Goal: Check status: Check status

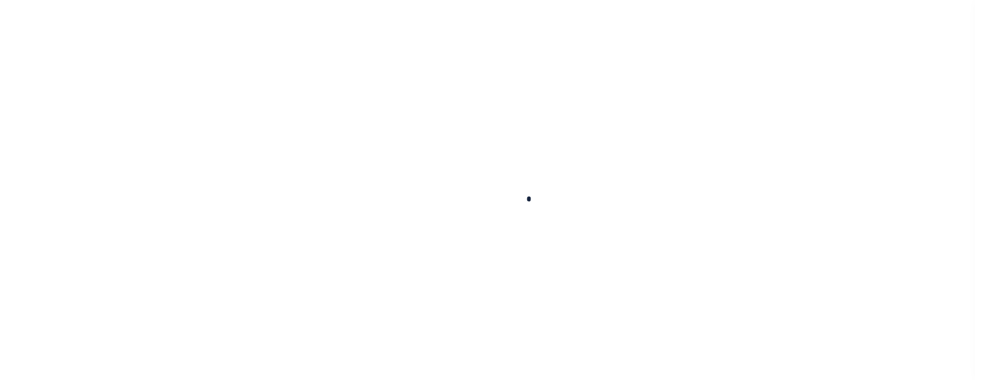
scroll to position [76, 0]
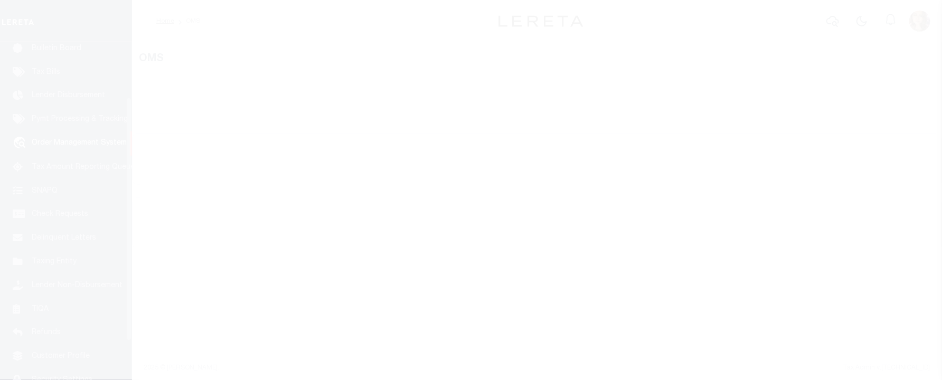
select select "200"
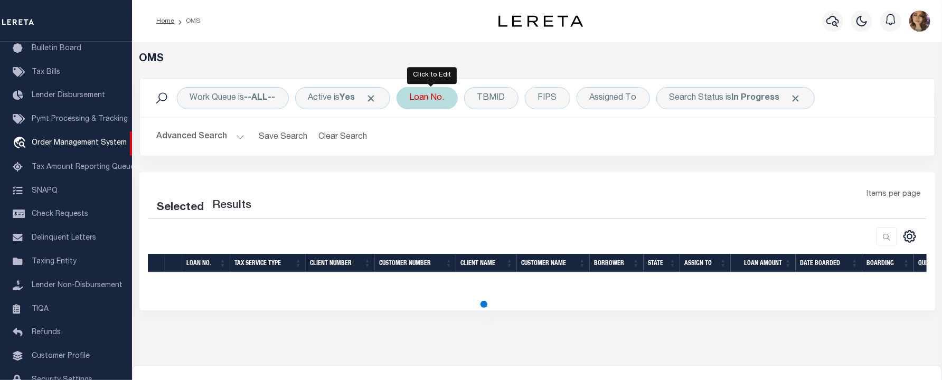
click at [434, 96] on div "Loan No." at bounding box center [427, 98] width 61 height 22
select select "200"
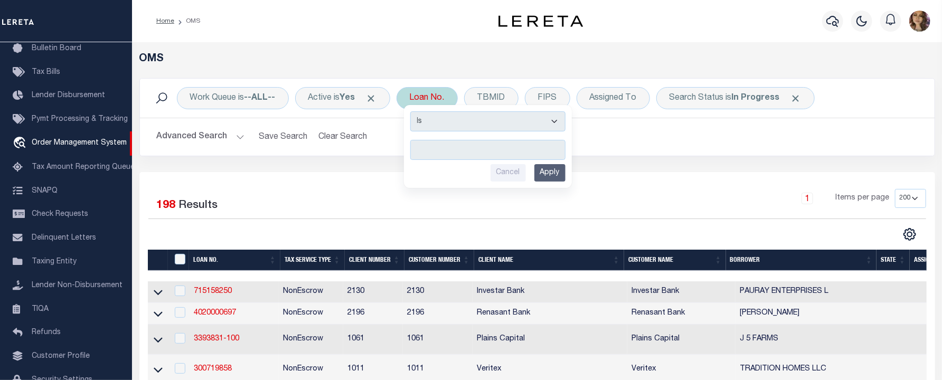
type input "4309190004838"
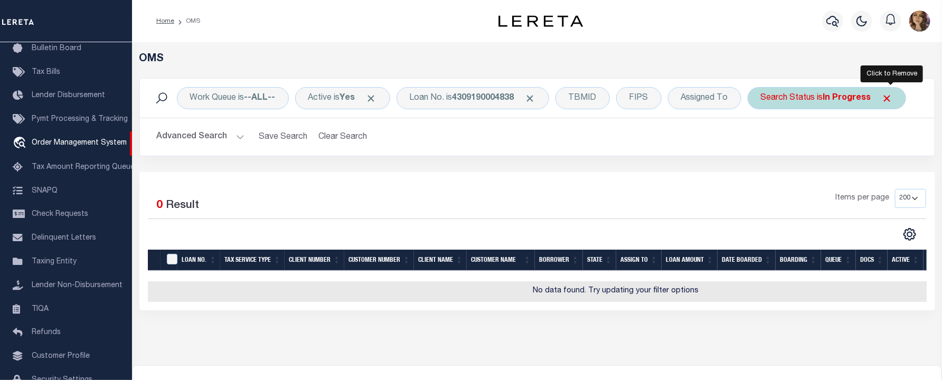
click at [893, 98] on span "Click to Remove" at bounding box center [887, 98] width 11 height 11
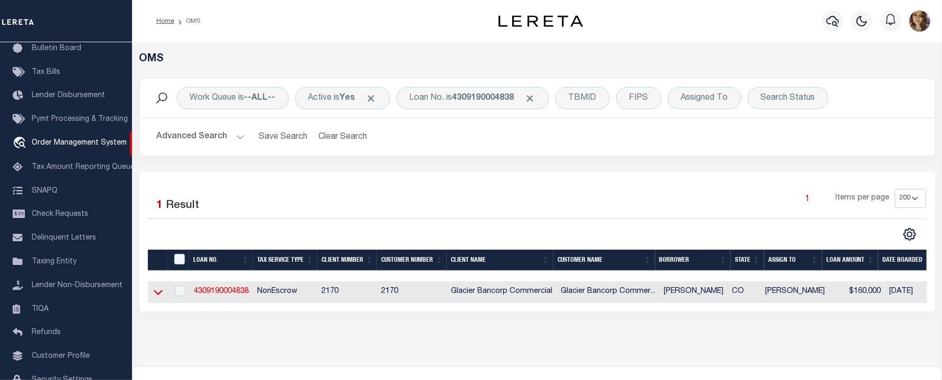
click at [155, 294] on icon at bounding box center [158, 293] width 9 height 5
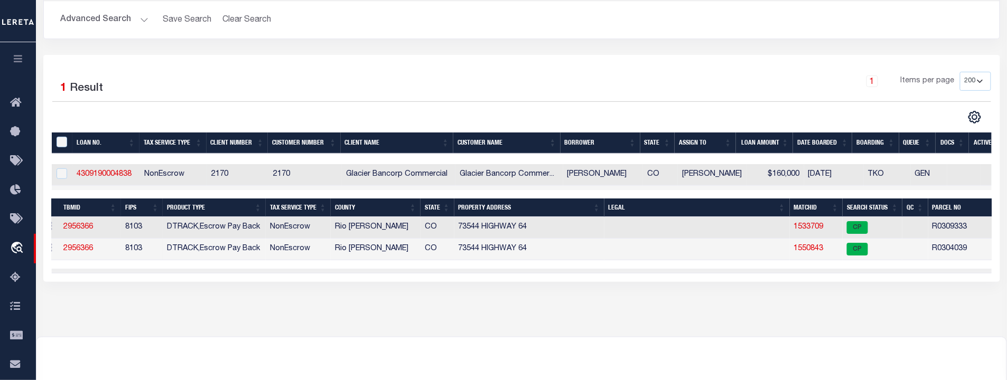
scroll to position [0, 0]
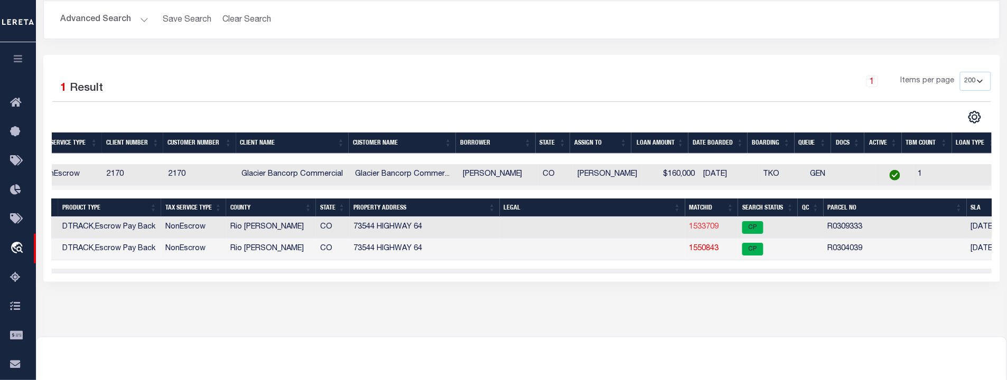
click at [713, 228] on link "1533709" at bounding box center [704, 226] width 30 height 7
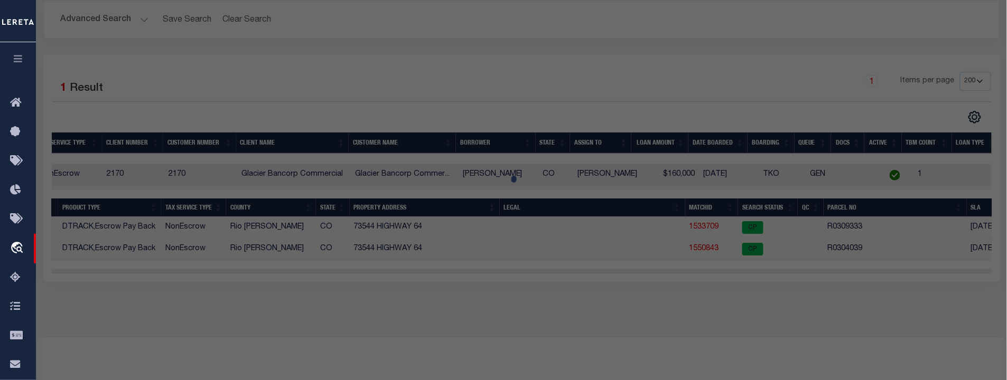
checkbox input "false"
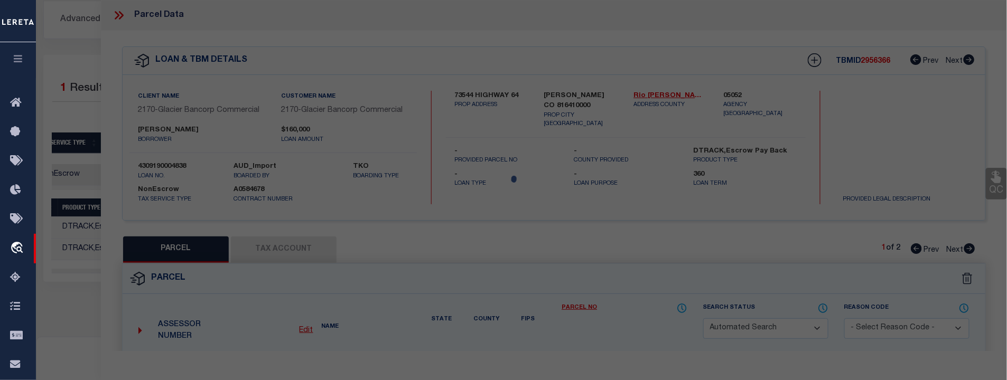
select select "CP"
type input "BOLTON, SHAWN"
type input "140929499206"
select select
type input "73544 HWY 64"
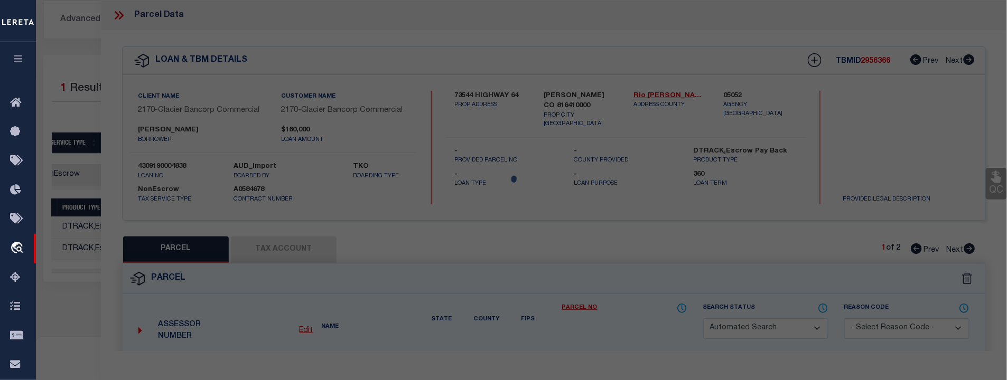
checkbox input "false"
type input "MEEKER CO"
type textarea "Tract: 93 S: 29 T: 1N R: 94W BEGINNING AT CORNER NO. 3 OF TRACT 123, SECTION 29…"
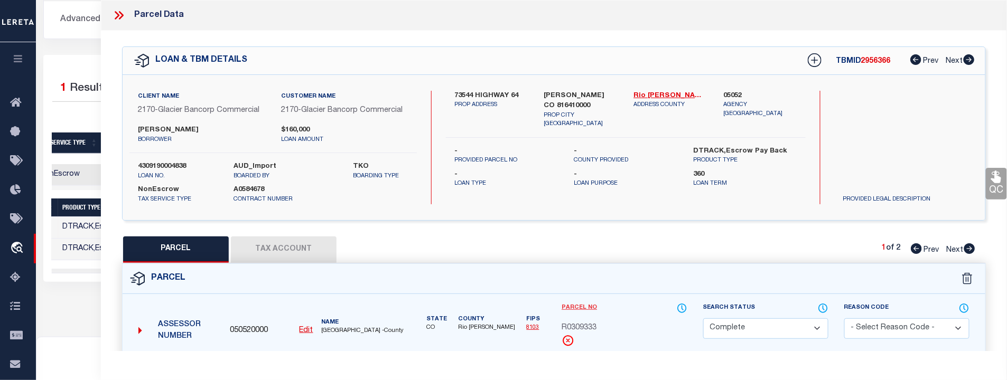
click at [589, 308] on link "Parcel No" at bounding box center [579, 308] width 35 height 9
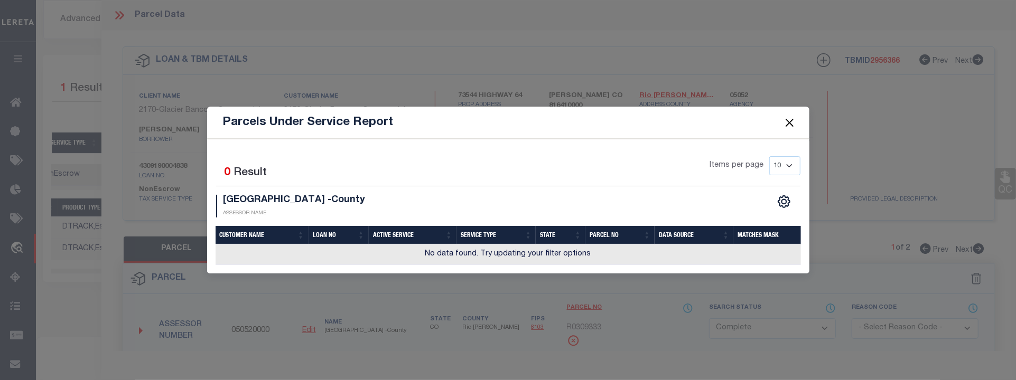
click at [791, 119] on button "Close" at bounding box center [789, 123] width 14 height 14
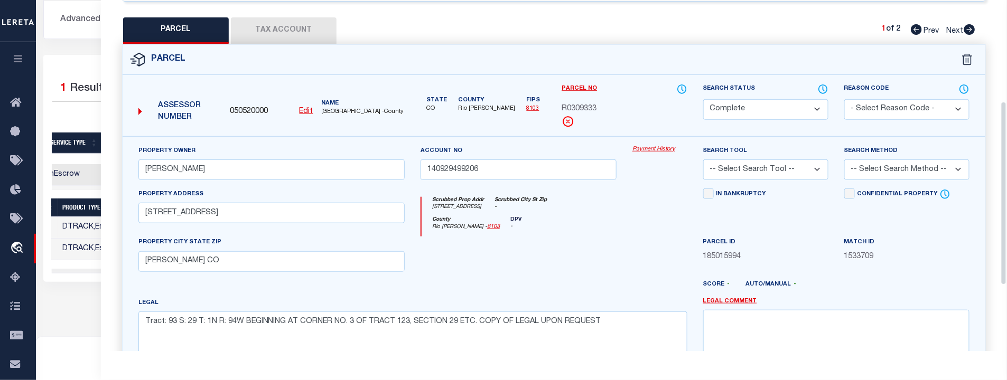
scroll to position [235, 0]
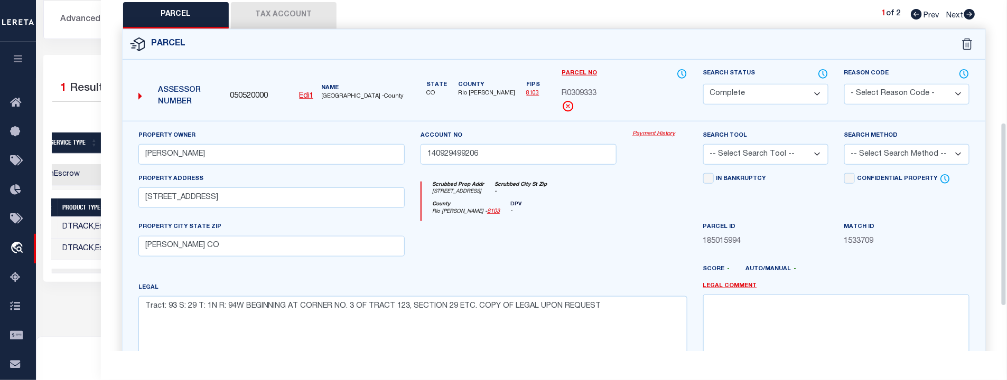
click at [658, 132] on link "Payment History" at bounding box center [659, 134] width 55 height 9
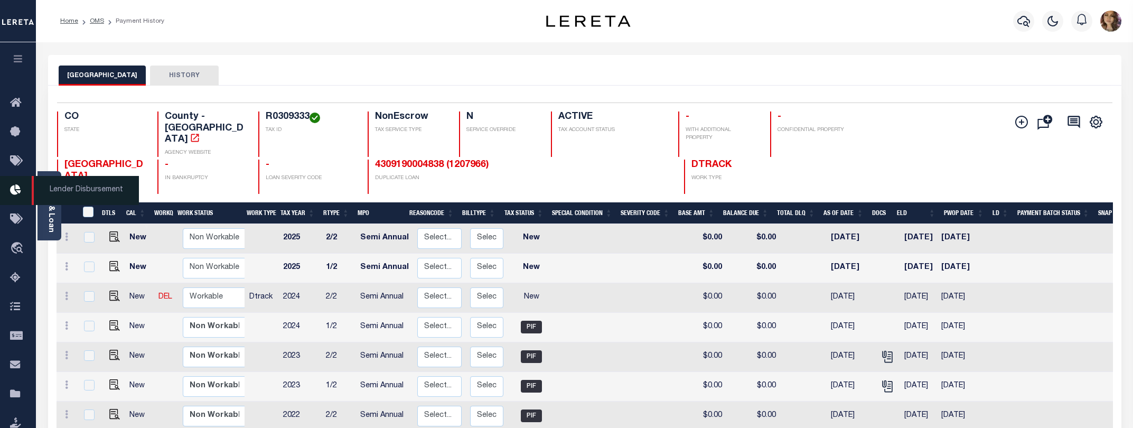
click at [64, 188] on span "Lender Disbursement" at bounding box center [85, 190] width 107 height 29
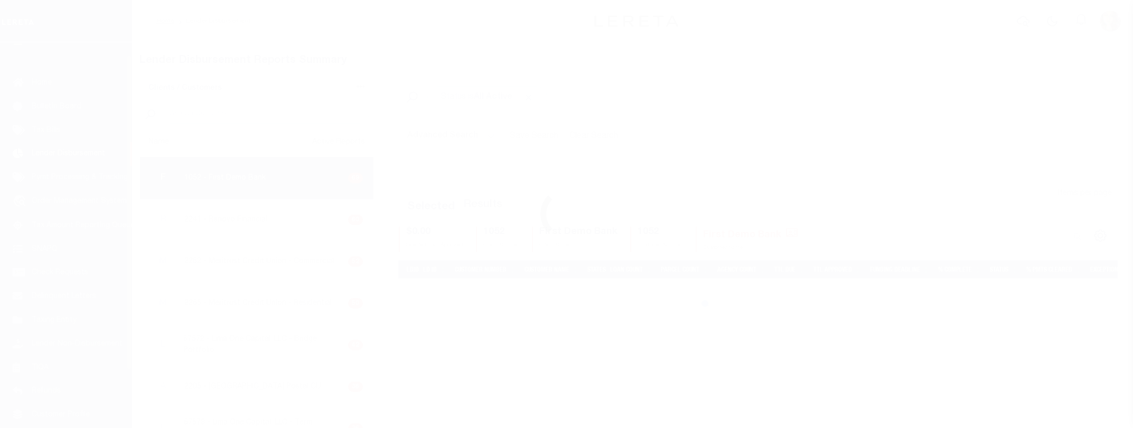
scroll to position [18, 0]
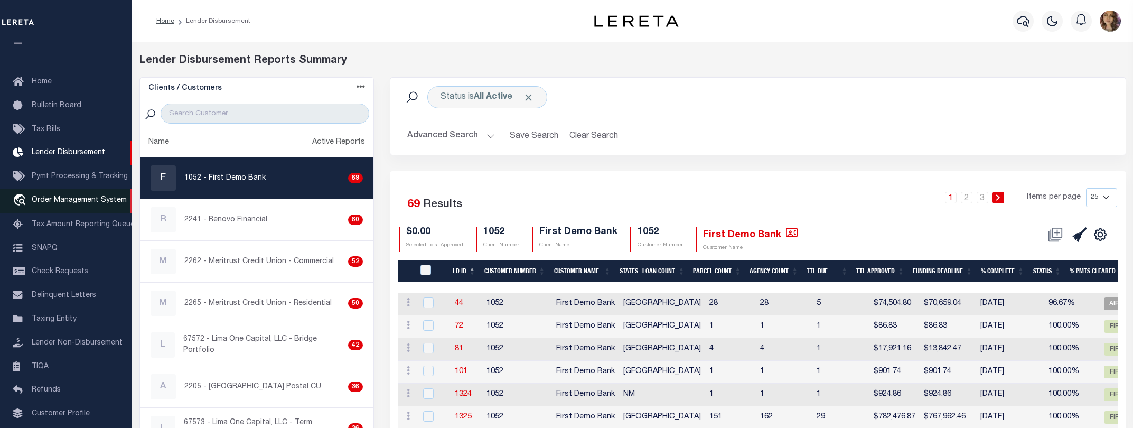
click at [59, 204] on span "Order Management System" at bounding box center [79, 200] width 95 height 7
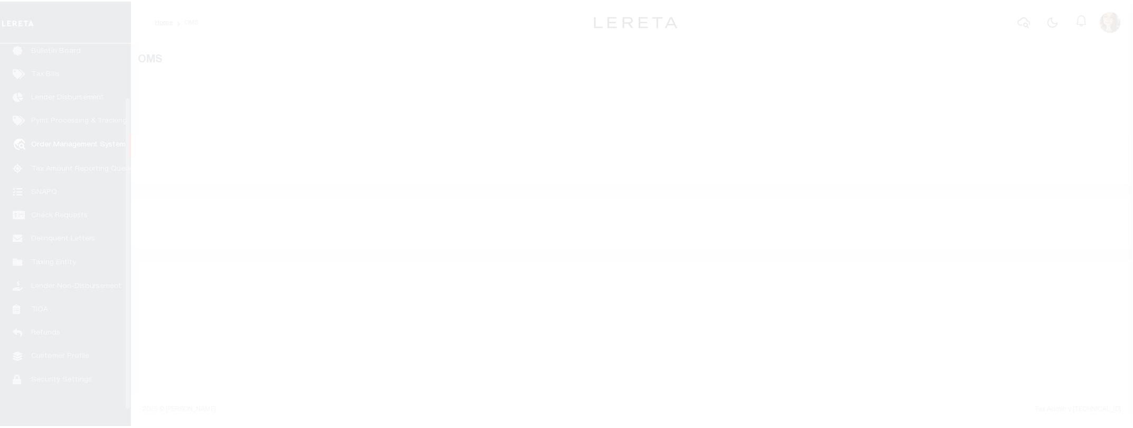
scroll to position [77, 0]
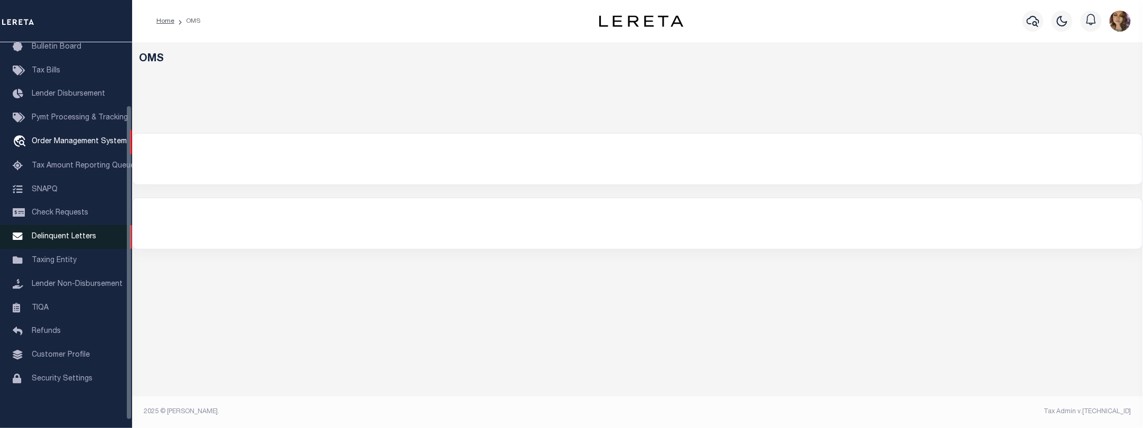
select select "200"
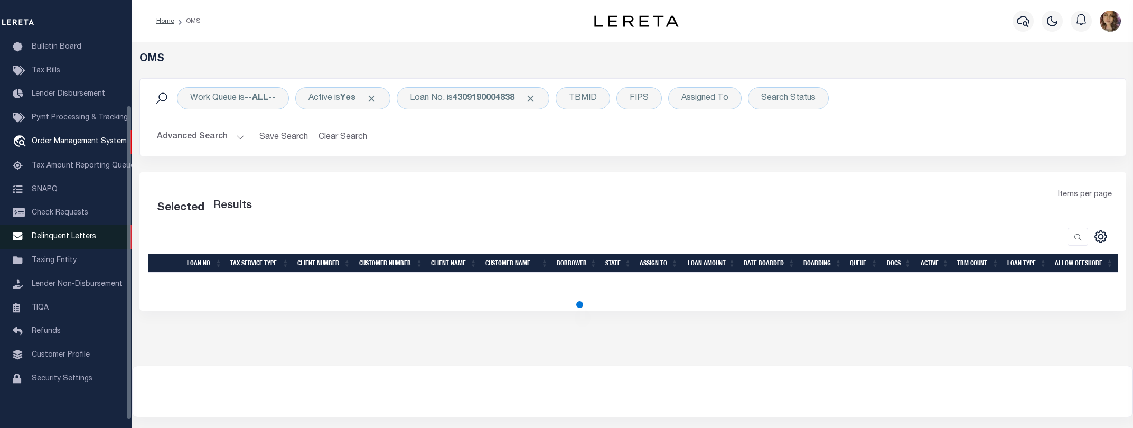
select select "200"
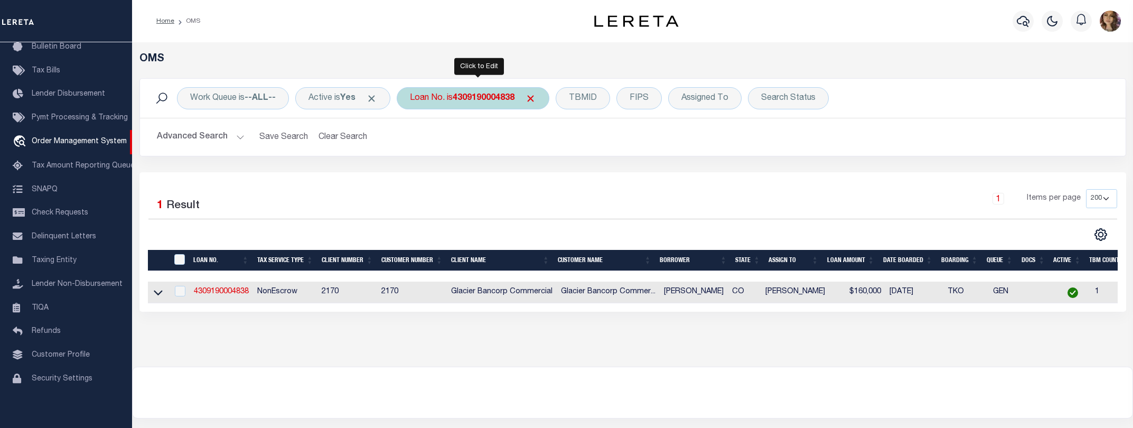
click at [463, 98] on b "4309190004838" at bounding box center [484, 98] width 62 height 8
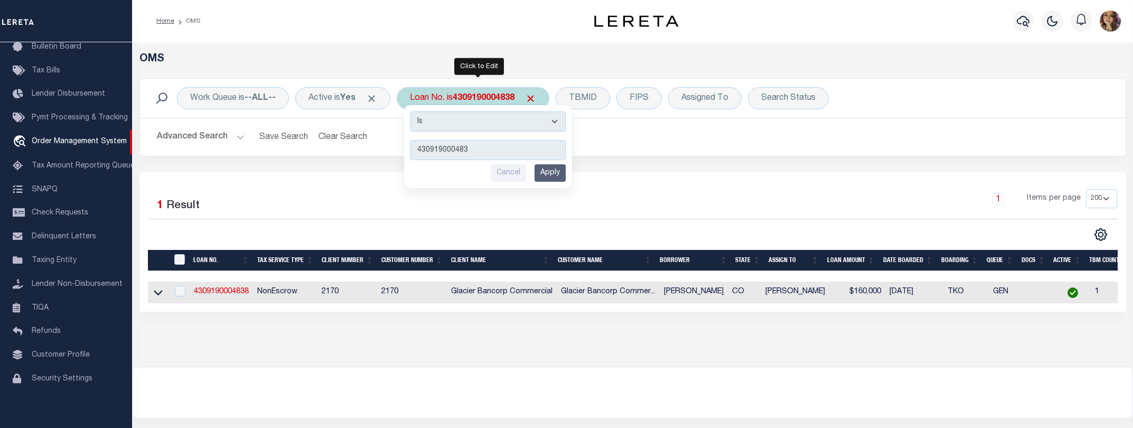
type input "4309190004838"
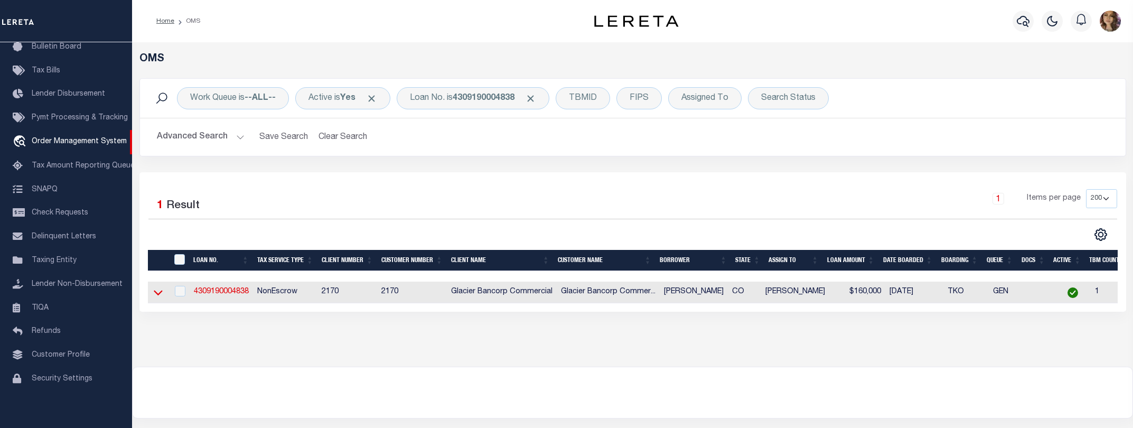
click at [157, 297] on icon at bounding box center [158, 292] width 9 height 11
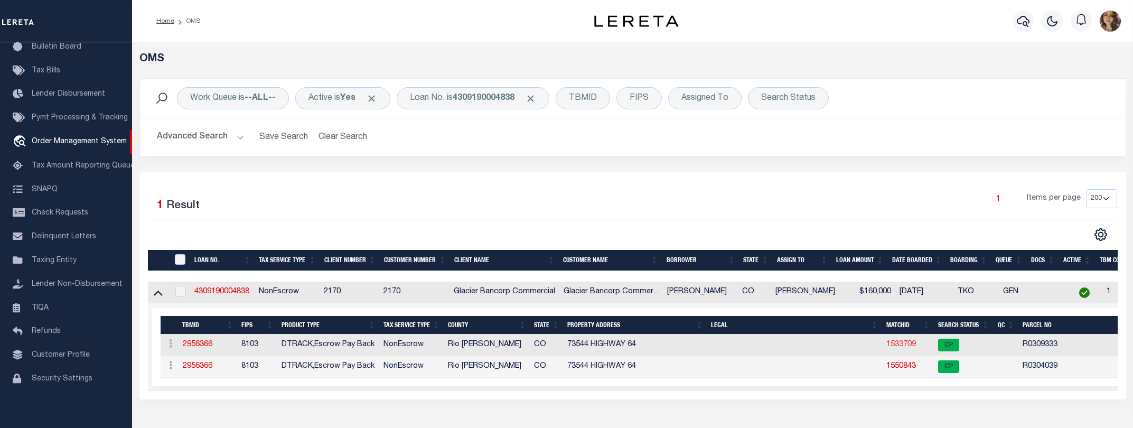
click at [904, 348] on link "1533709" at bounding box center [901, 344] width 30 height 7
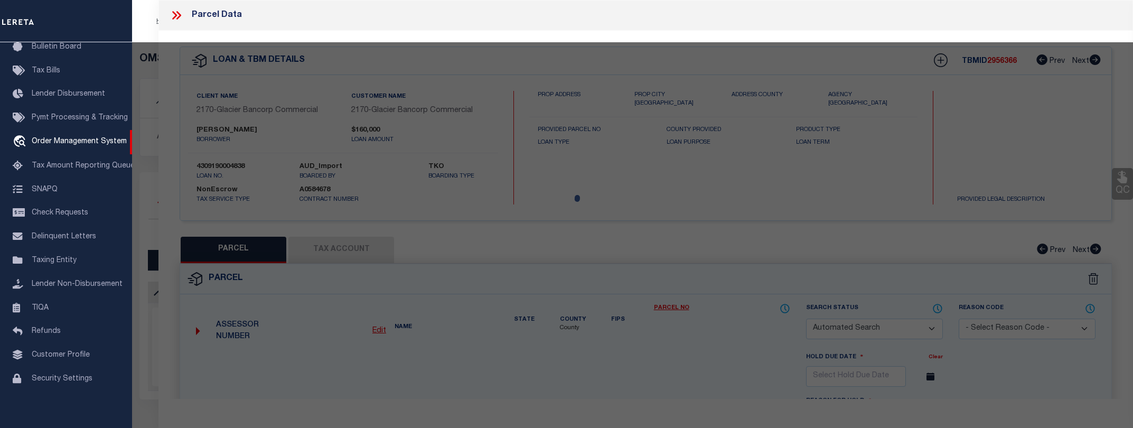
checkbox input "false"
select select "CP"
type input "BOLTON, SHAWN"
type input "140929499206"
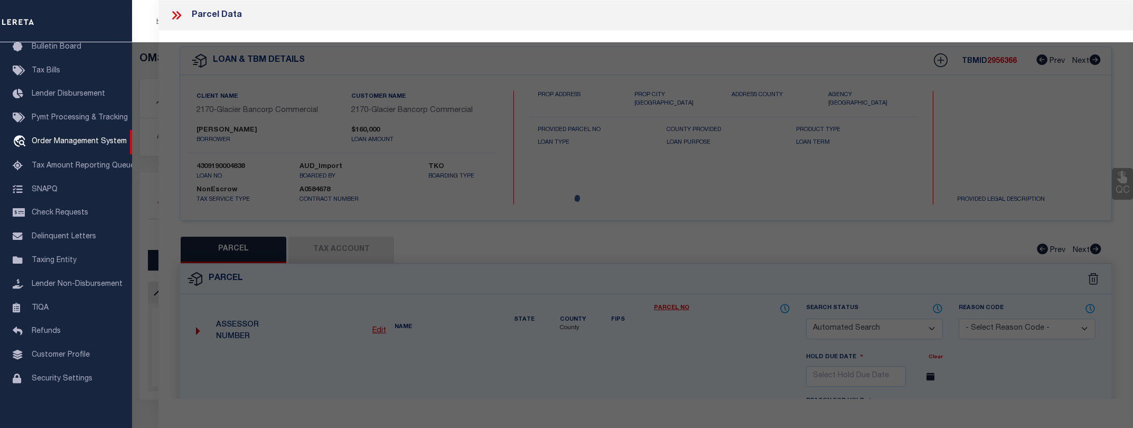
select select
type input "73544 HWY 64"
checkbox input "false"
type input "MEEKER CO"
type textarea "Tract: 93 S: 29 T: 1N R: 94W BEGINNING AT CORNER NO. 3 OF TRACT 123, SECTION 29…"
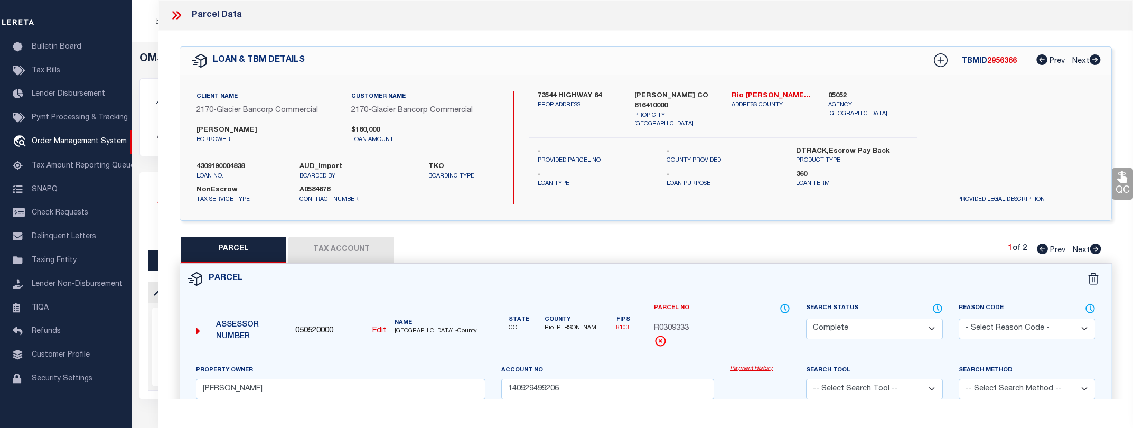
click at [749, 368] on link "Payment History" at bounding box center [760, 369] width 60 height 9
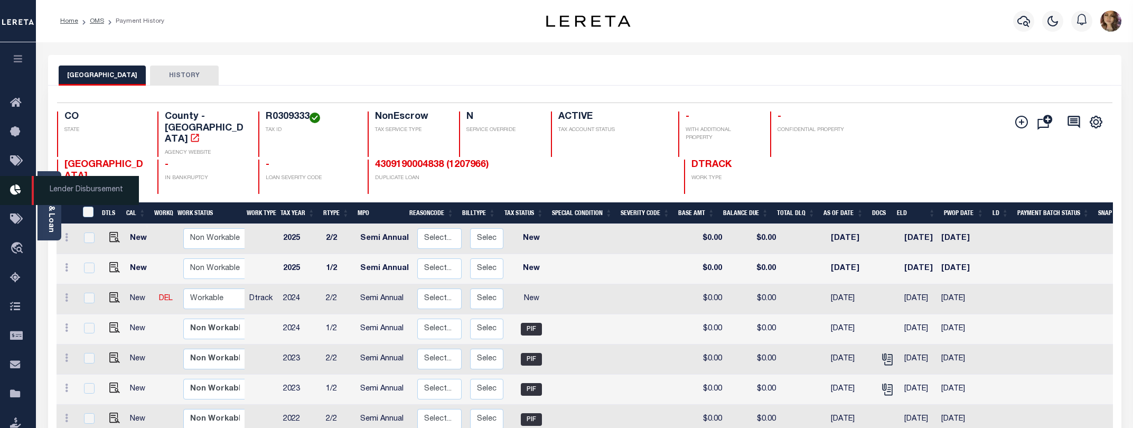
click at [80, 197] on span "Lender Disbursement" at bounding box center [85, 190] width 107 height 29
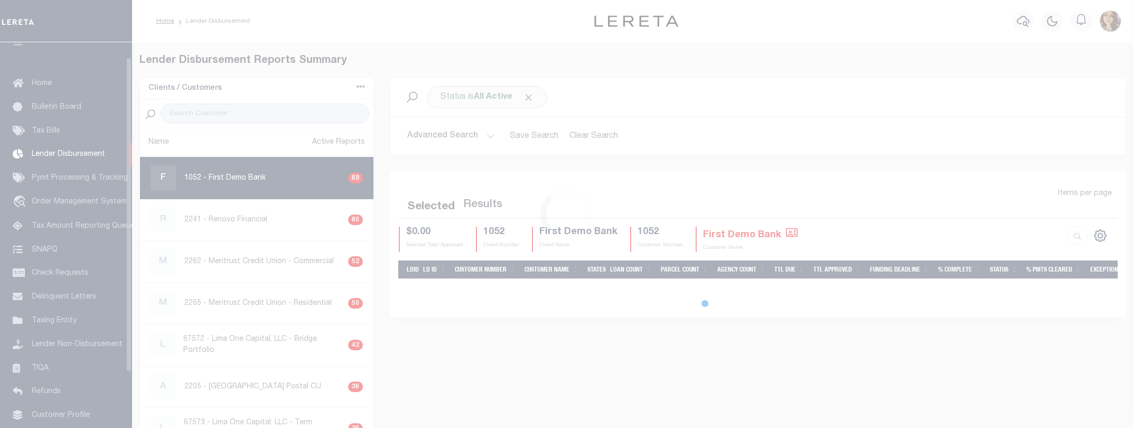
scroll to position [18, 0]
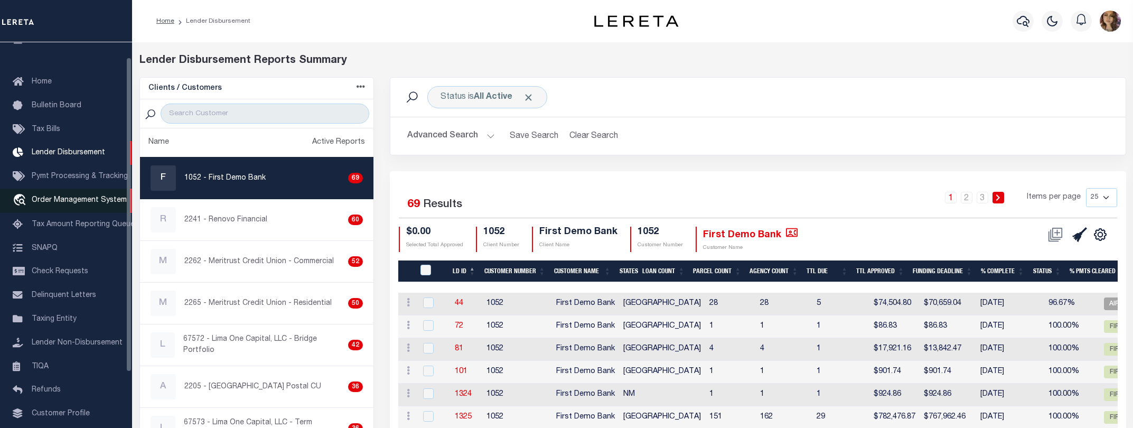
click at [78, 203] on span "Order Management System" at bounding box center [79, 200] width 95 height 7
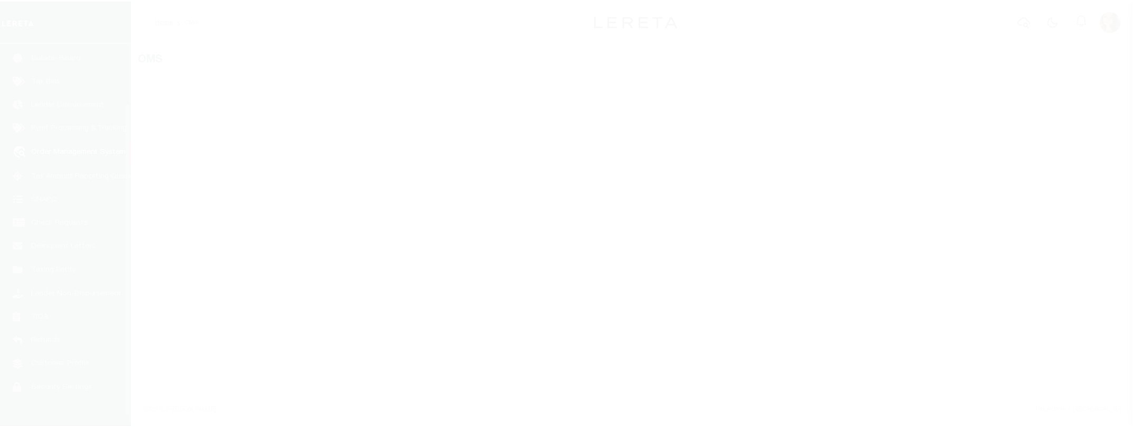
scroll to position [77, 0]
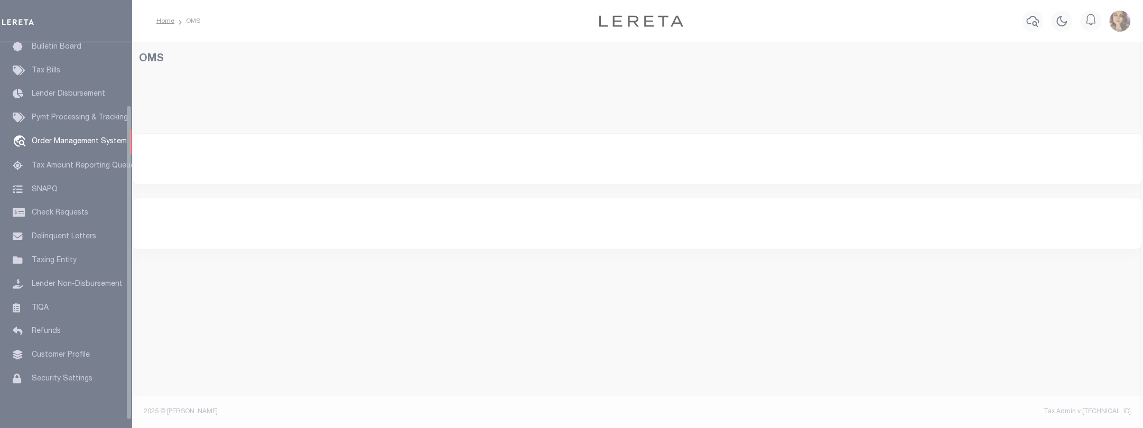
select select "200"
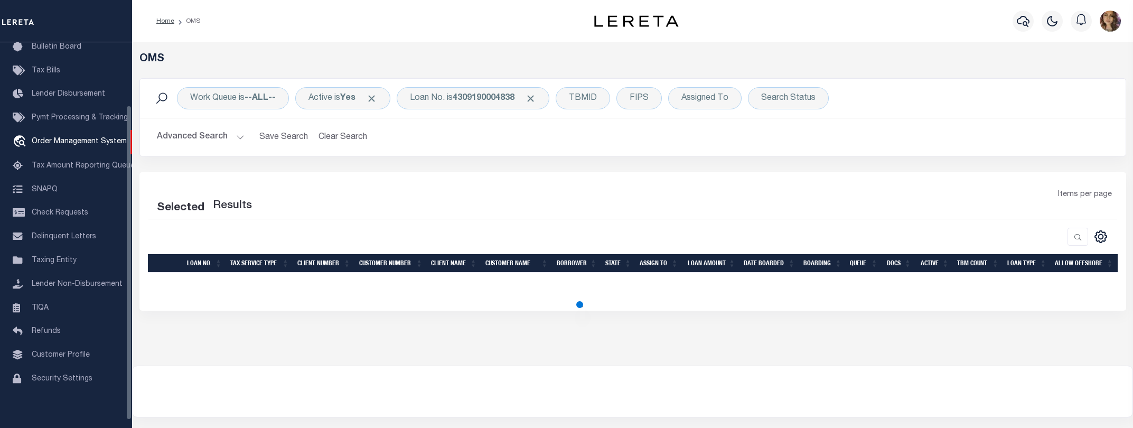
select select "200"
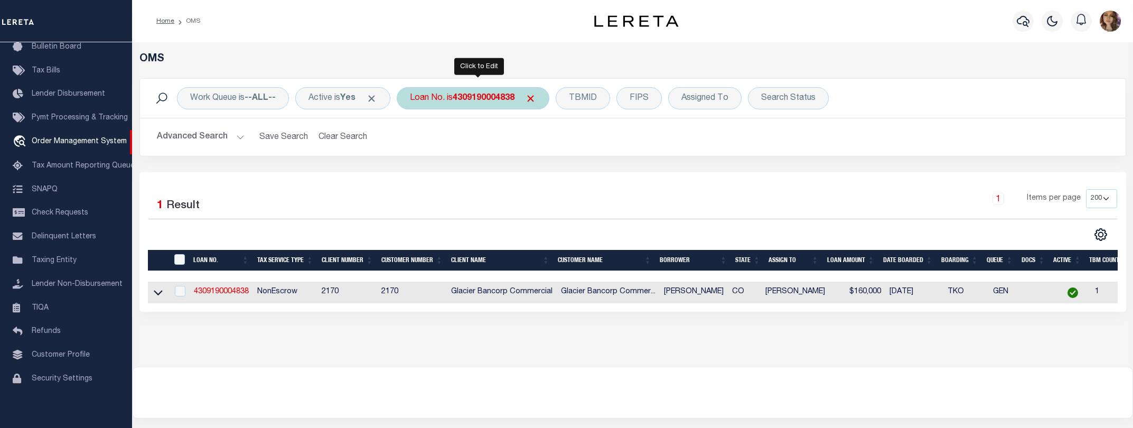
click at [471, 104] on div "Loan No. is 4309190004838" at bounding box center [473, 98] width 153 height 22
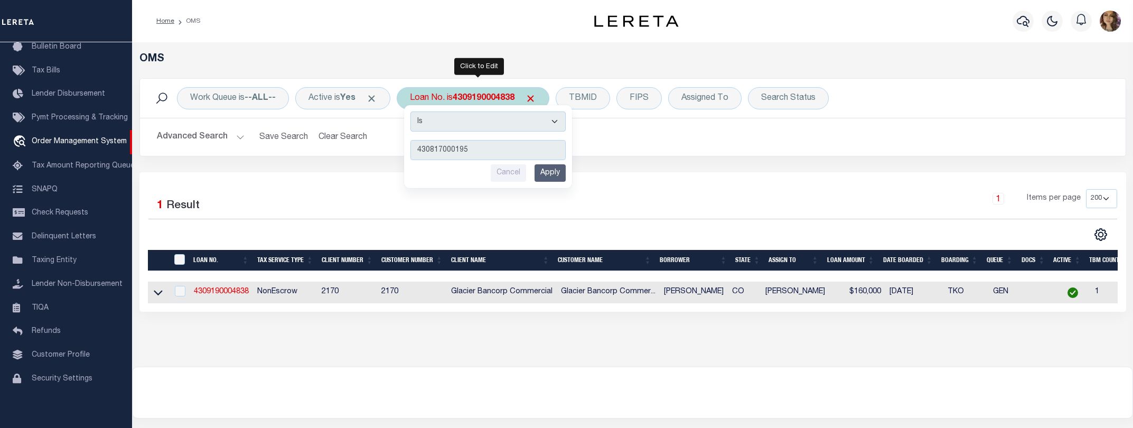
type input "4308170001952"
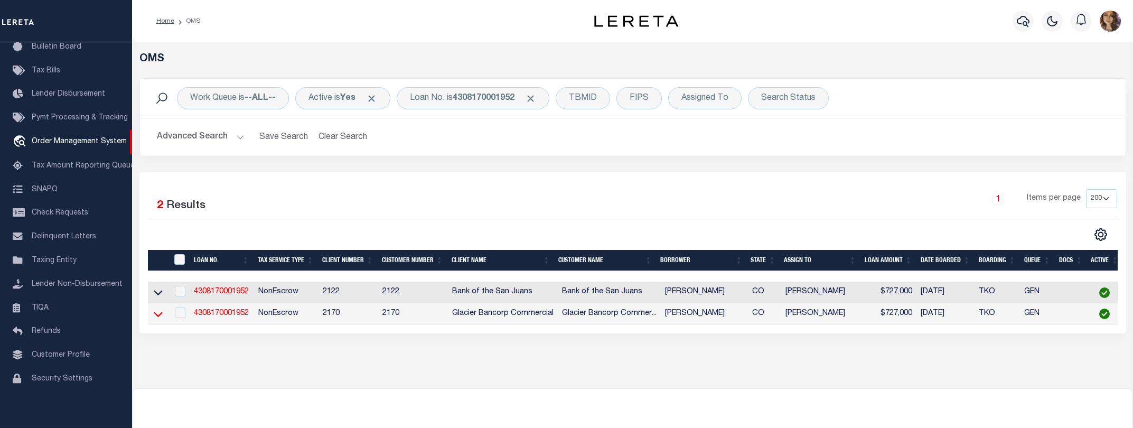
click at [156, 315] on icon at bounding box center [158, 314] width 9 height 11
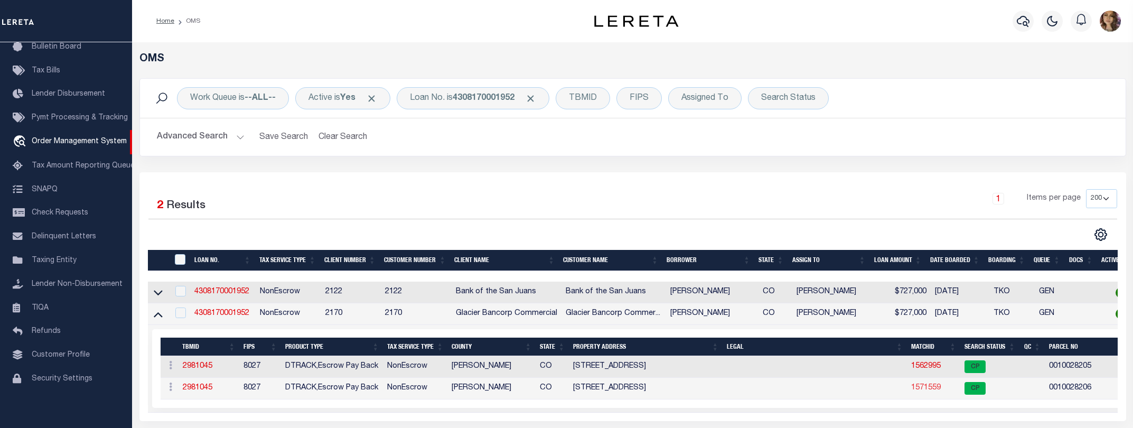
click at [923, 389] on link "1571559" at bounding box center [926, 387] width 30 height 7
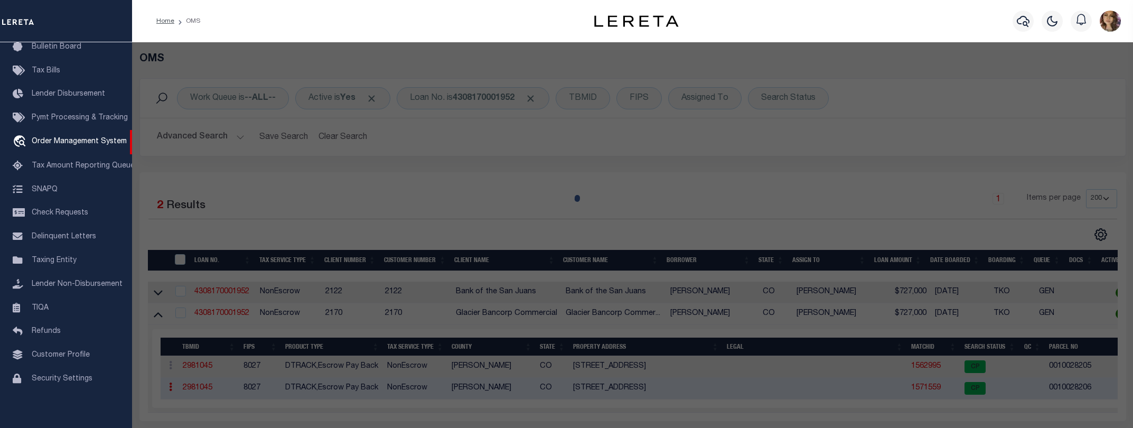
checkbox input "false"
select select "CP"
type input "EVERHART RICHARD E &; WRIGHT-EVERHART DONNA"
select select
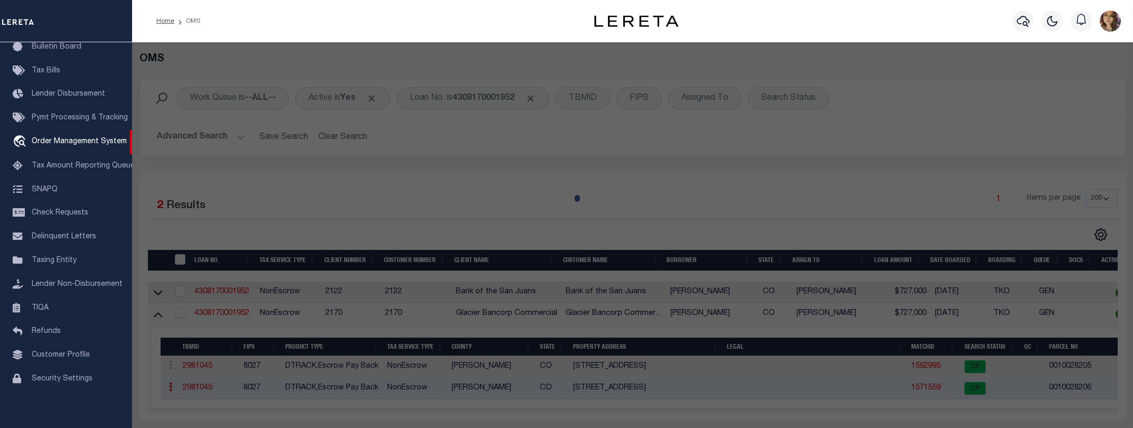
type input "SOUTH ST. # 725"
checkbox input "false"
type input "SILVER CLIFF CO 81252"
type textarea "LOTS 27-29 BLK 12 TOWN OF SILVER CLIFF"
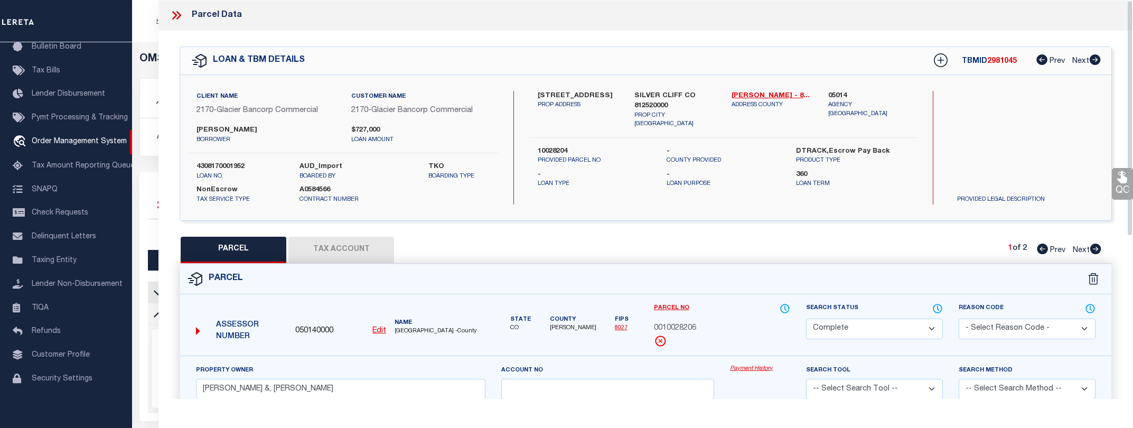
click at [744, 371] on link "Payment History" at bounding box center [760, 369] width 60 height 9
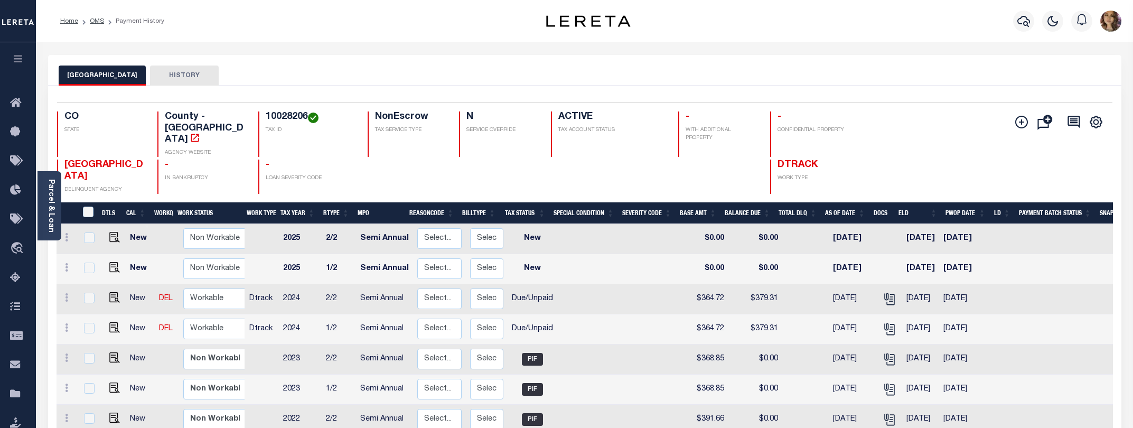
click at [50, 214] on link "Parcel & Loan" at bounding box center [50, 205] width 7 height 53
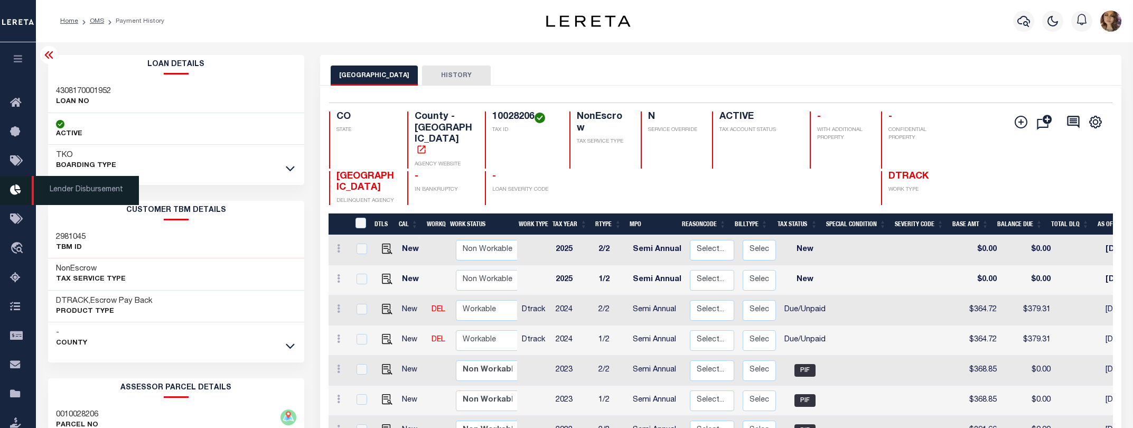
click at [78, 190] on span "Lender Disbursement" at bounding box center [85, 190] width 107 height 29
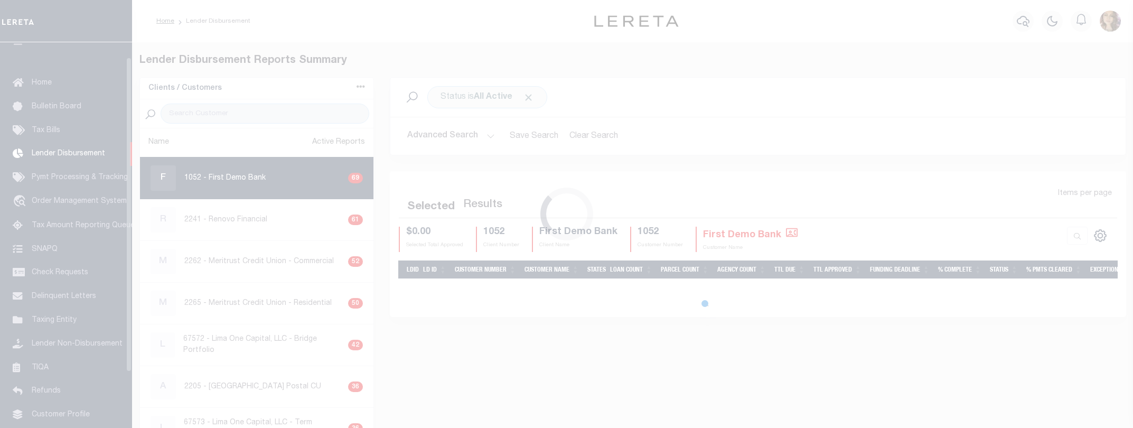
scroll to position [18, 0]
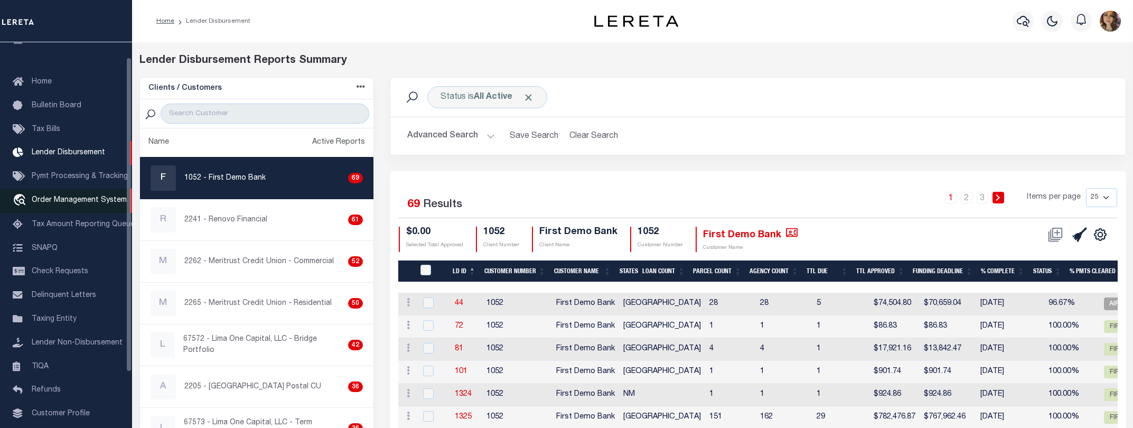
click at [71, 204] on span "Order Management System" at bounding box center [79, 200] width 95 height 7
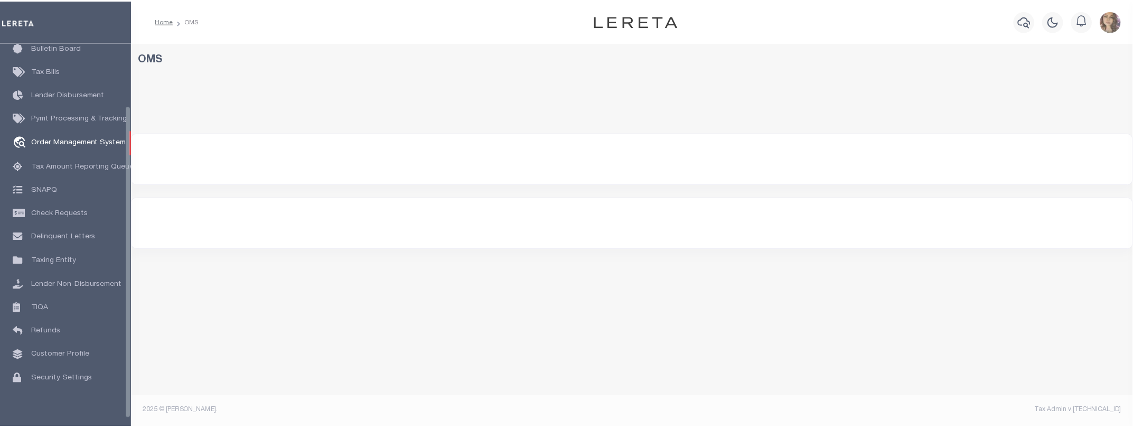
scroll to position [77, 0]
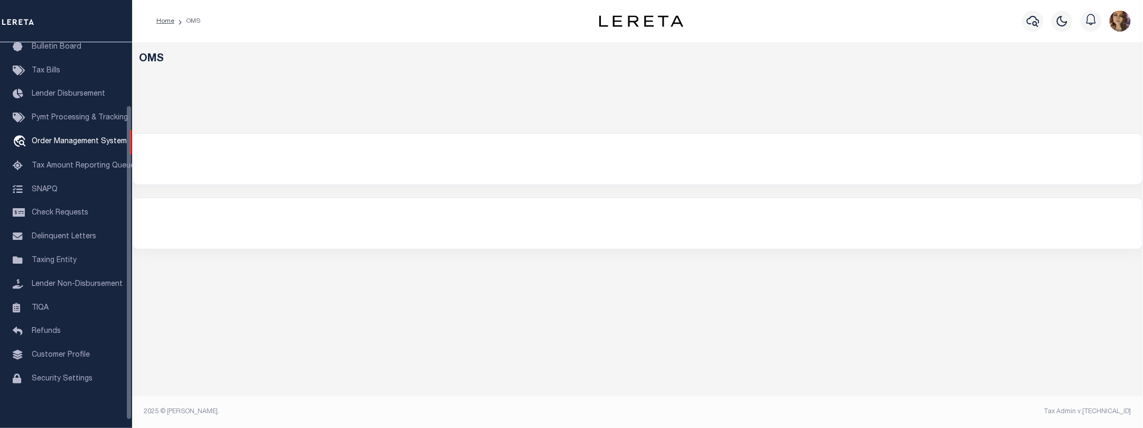
select select "200"
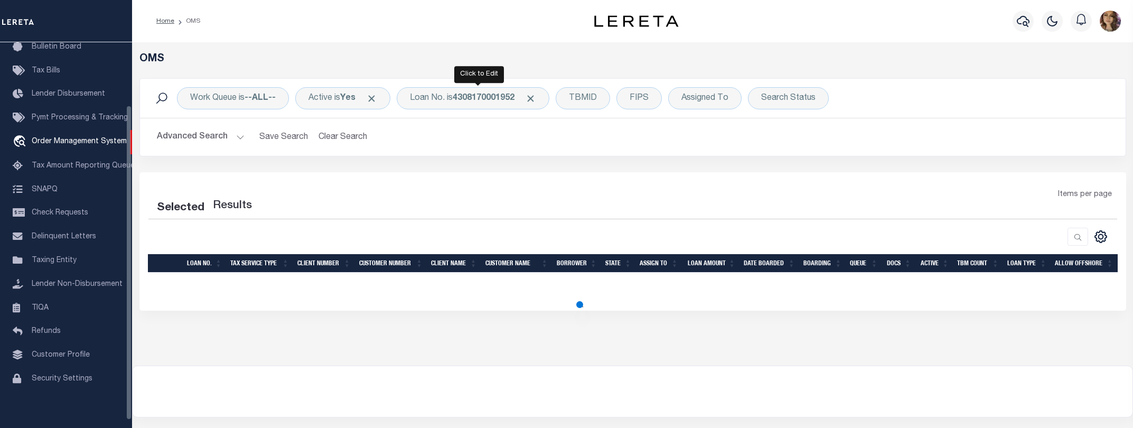
select select "200"
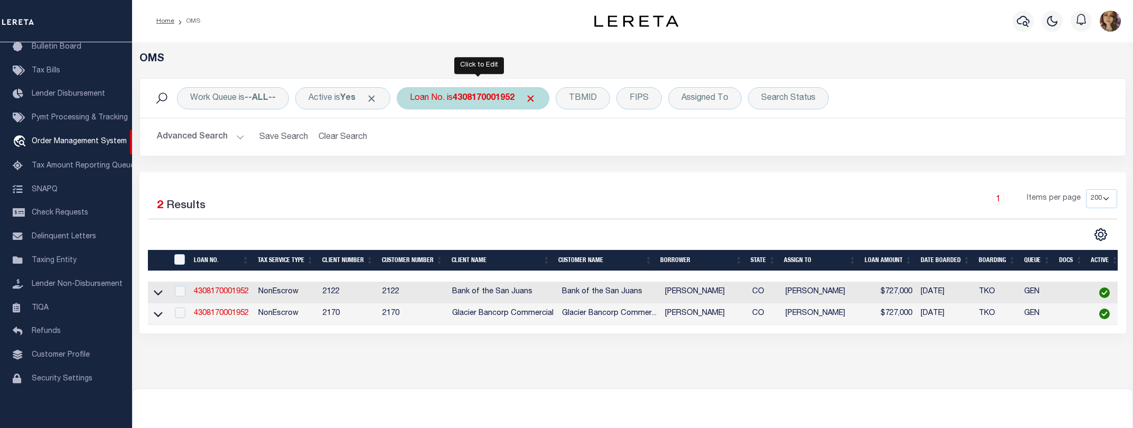
click at [470, 95] on b "4308170001952" at bounding box center [484, 98] width 62 height 8
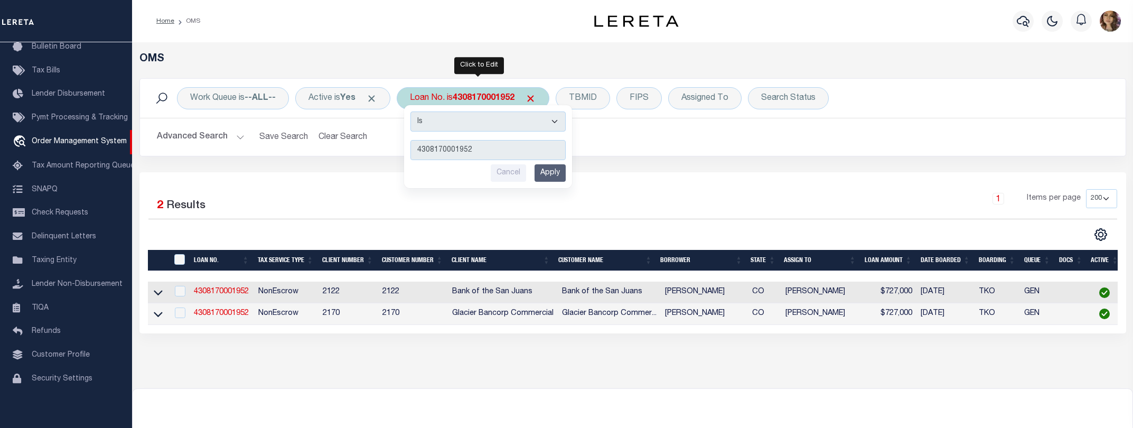
type input "4309190004838"
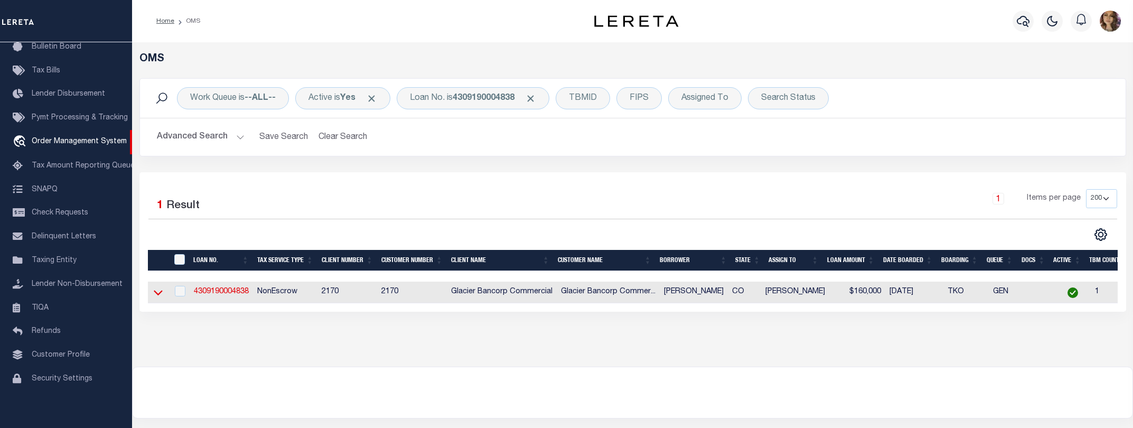
click at [159, 291] on icon at bounding box center [158, 292] width 9 height 11
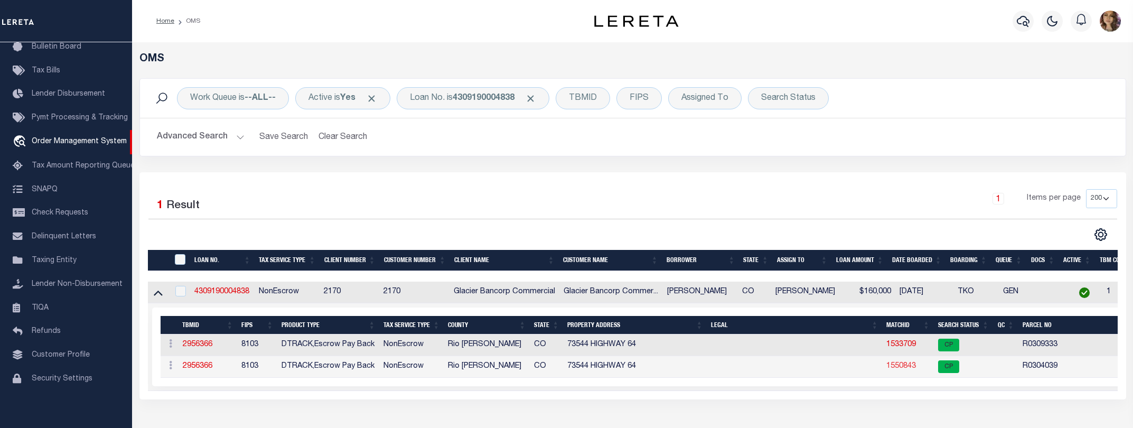
click at [899, 370] on link "1550843" at bounding box center [901, 365] width 30 height 7
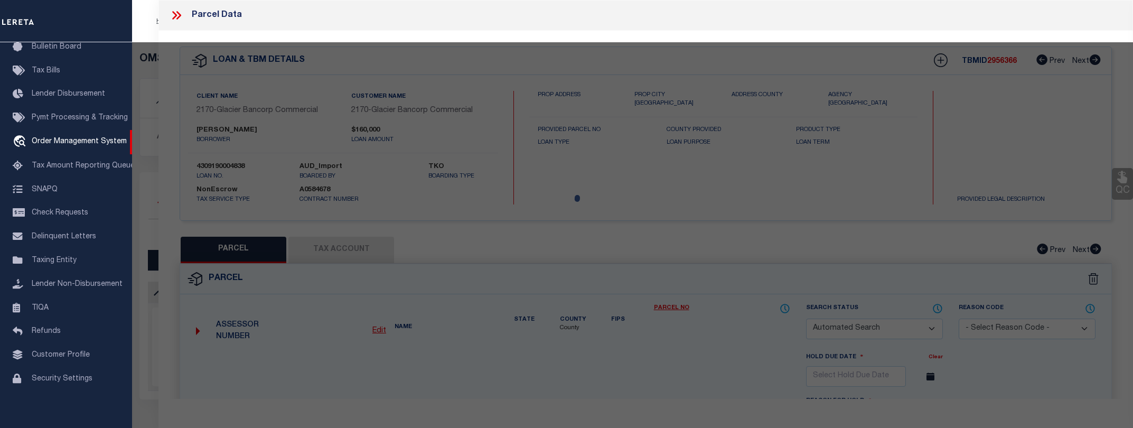
checkbox input "false"
select select "CP"
type input "BOLTON CONSTRUCTION, LLC, A COLORADO LIM"
type input "140929400200"
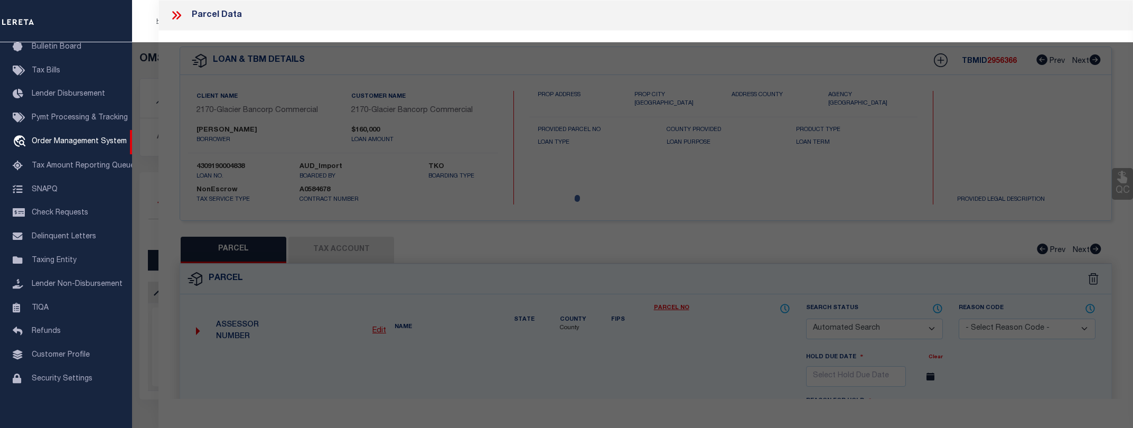
select select
type input "73544 HWY 64"
checkbox input "false"
type input "MEEKER CO"
type textarea "S: 29 T: 1N R: 94 A TR LAND IN TR 93 & 123 DESC BGN @ COR #3 ETC.. COPY OF LEGA…"
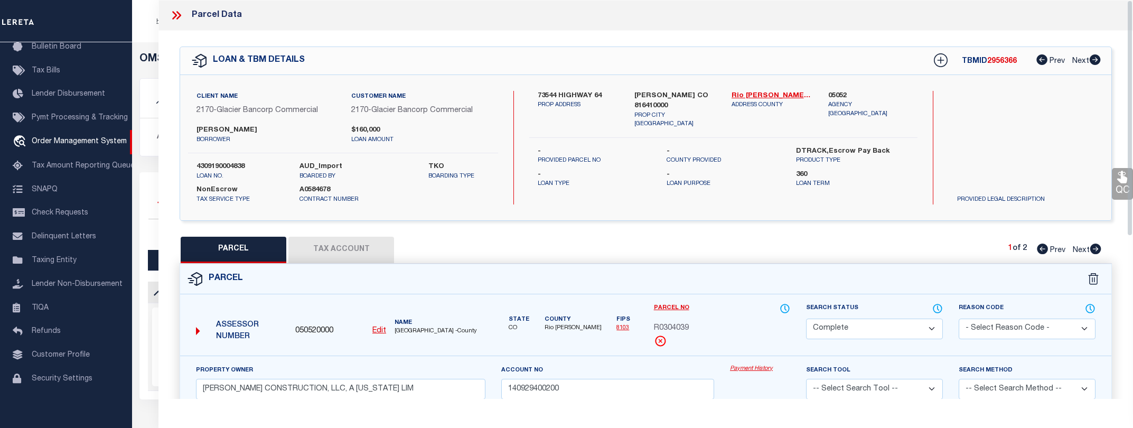
click at [749, 369] on link "Payment History" at bounding box center [760, 369] width 60 height 9
click at [175, 12] on icon at bounding box center [177, 15] width 14 height 14
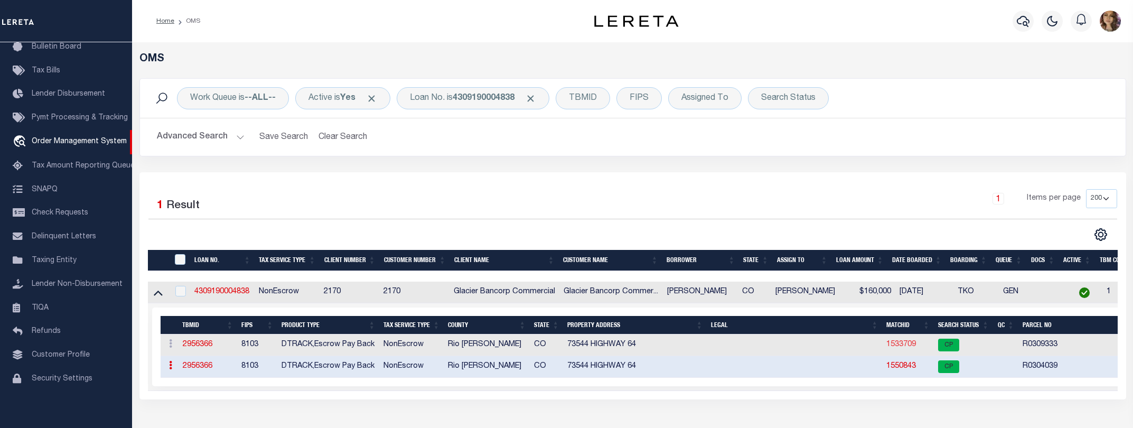
click at [896, 348] on link "1533709" at bounding box center [901, 344] width 30 height 7
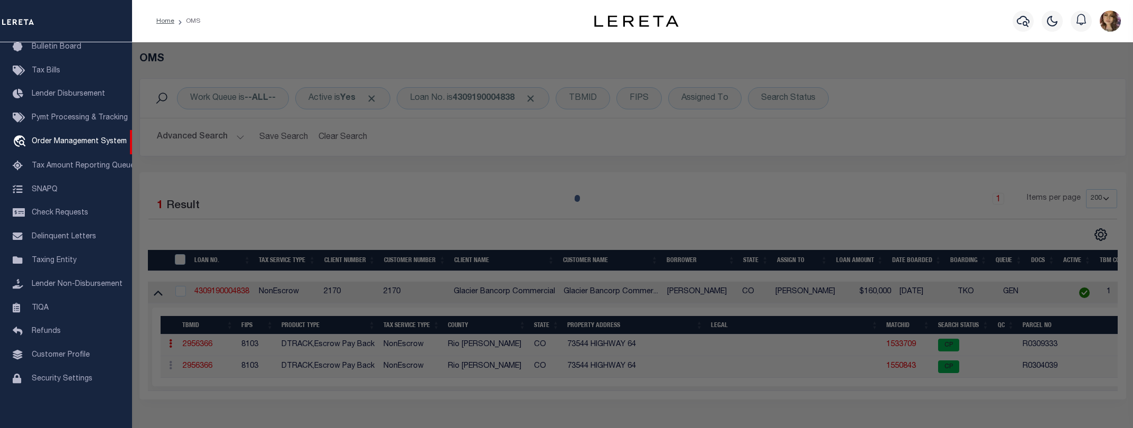
select select "AS"
checkbox input "false"
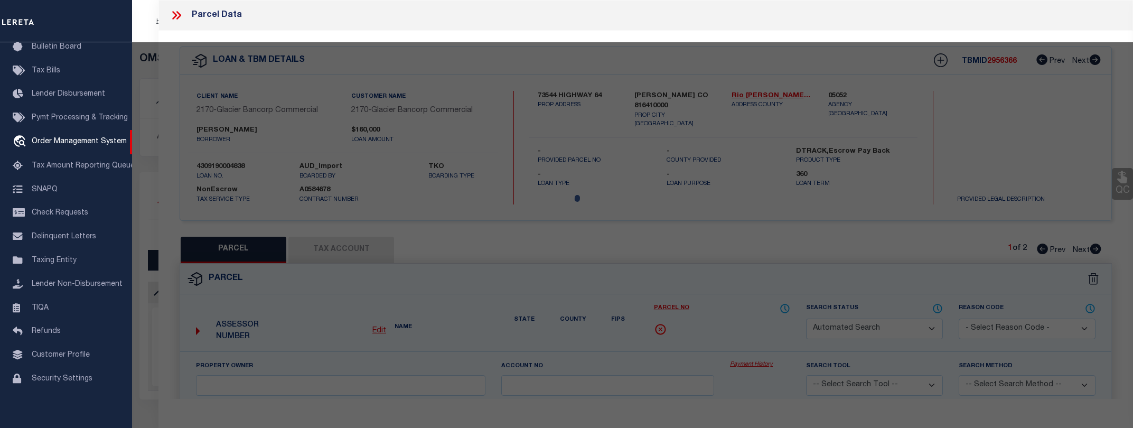
select select "CP"
type input "BOLTON, SHAWN"
type input "140929499206"
select select
type input "73544 HWY 64"
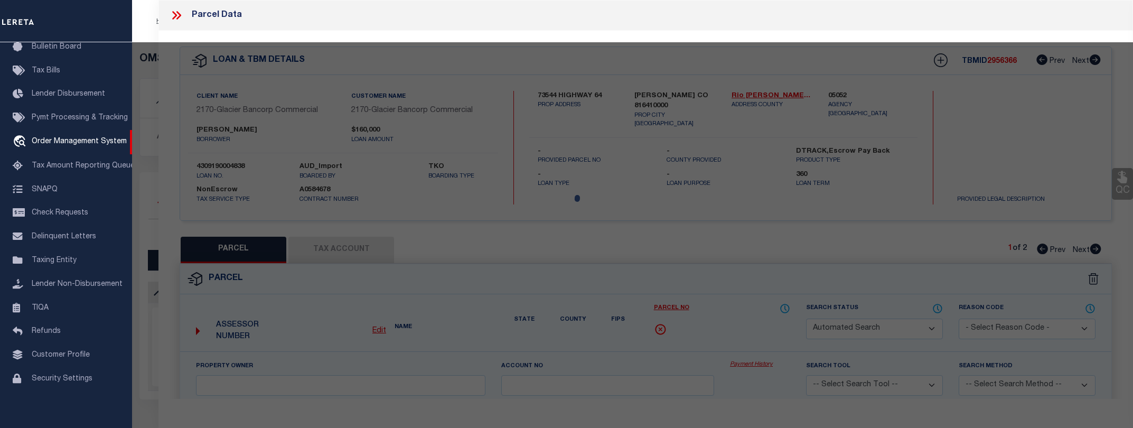
checkbox input "false"
type input "MEEKER CO"
type textarea "Tract: 93 S: 29 T: 1N R: 94W BEGINNING AT CORNER NO. 3 OF TRACT 123, SECTION 29…"
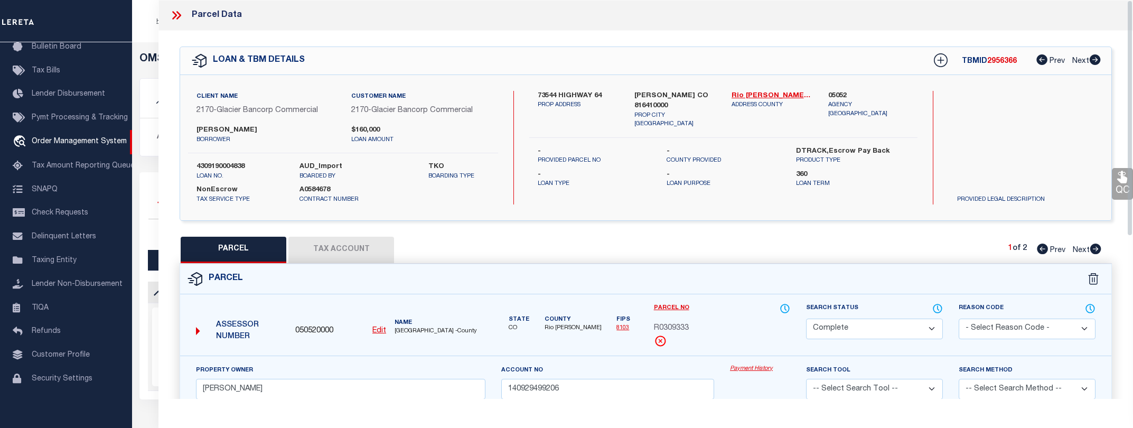
click at [749, 368] on link "Payment History" at bounding box center [760, 369] width 60 height 9
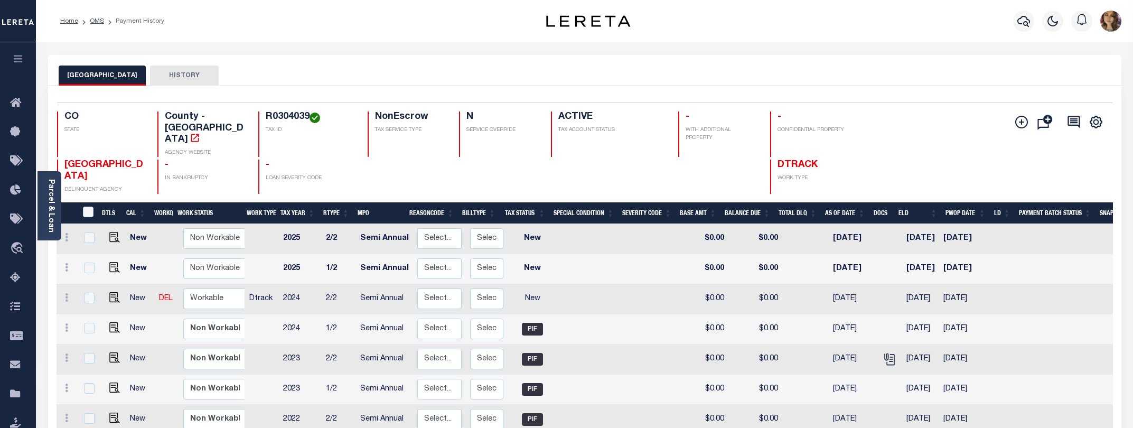
click at [283, 115] on h4 "R0304039" at bounding box center [310, 117] width 89 height 12
copy h4 "R0304039"
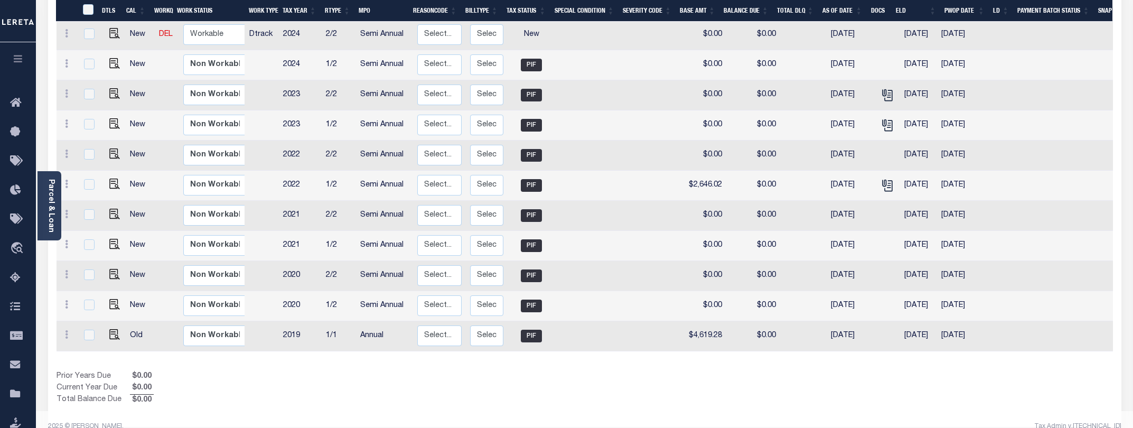
scroll to position [265, 0]
